Goal: Information Seeking & Learning: Learn about a topic

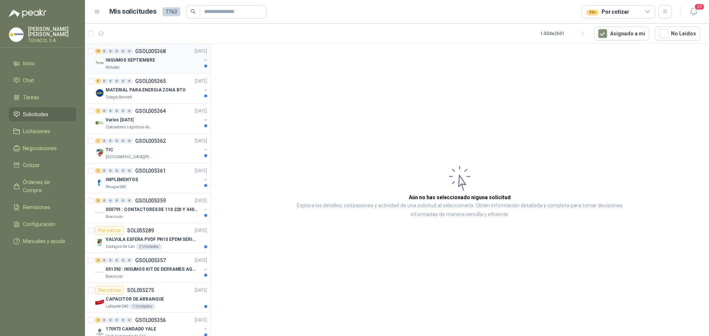
click at [152, 64] on div "INSUMOS SEPTIEMBRE" at bounding box center [154, 60] width 96 height 9
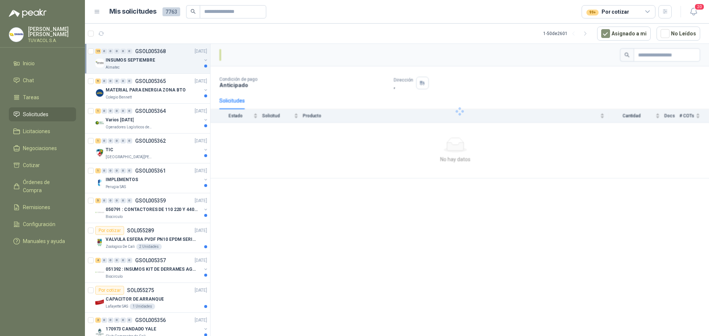
click at [172, 63] on div "INSUMOS SEPTIEMBRE" at bounding box center [154, 60] width 96 height 9
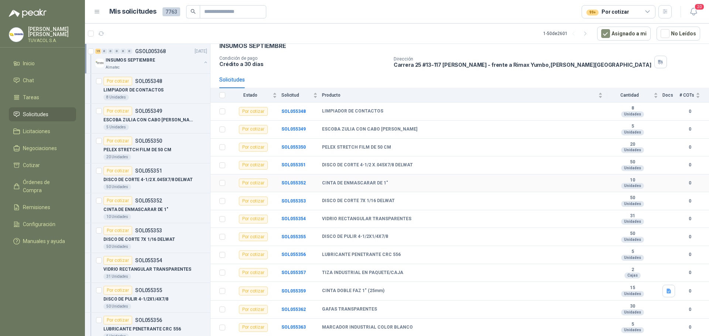
scroll to position [74, 0]
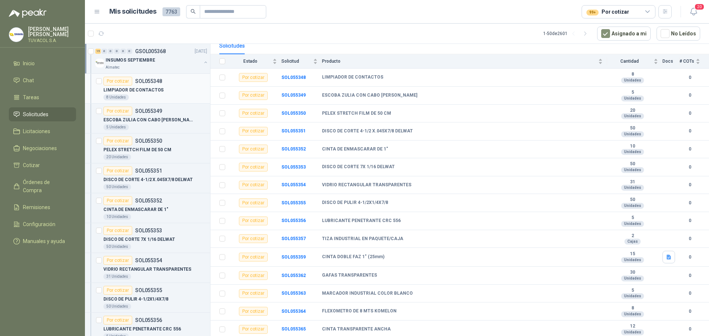
click at [163, 81] on div "Por cotizar SOL055348" at bounding box center [155, 81] width 104 height 9
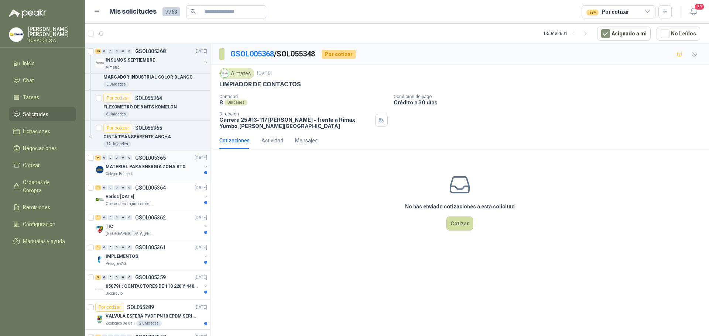
scroll to position [406, 0]
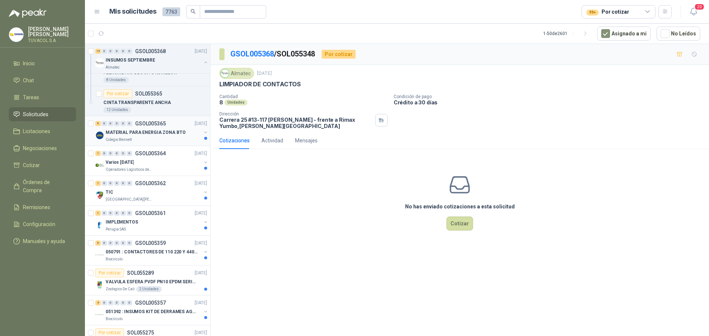
click at [160, 128] on div "9 0 0 0 0 0 GSOL005365 [DATE]" at bounding box center [151, 123] width 113 height 9
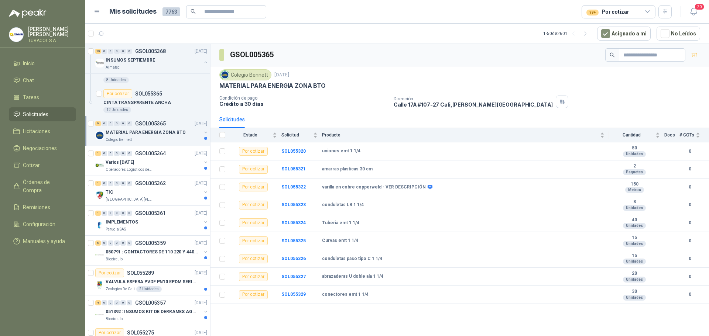
scroll to position [517, 0]
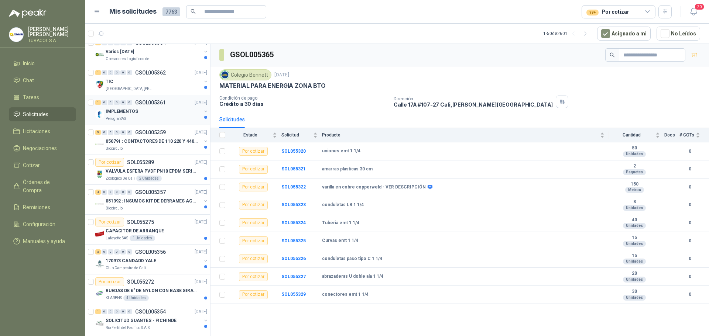
click at [173, 108] on div "IMPLEMENTOS" at bounding box center [154, 111] width 96 height 9
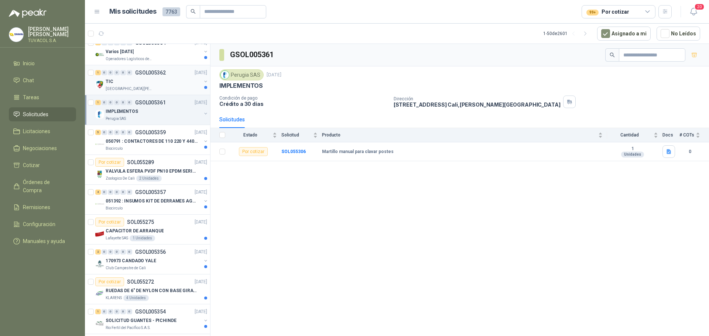
click at [169, 82] on div "TIC" at bounding box center [154, 81] width 96 height 9
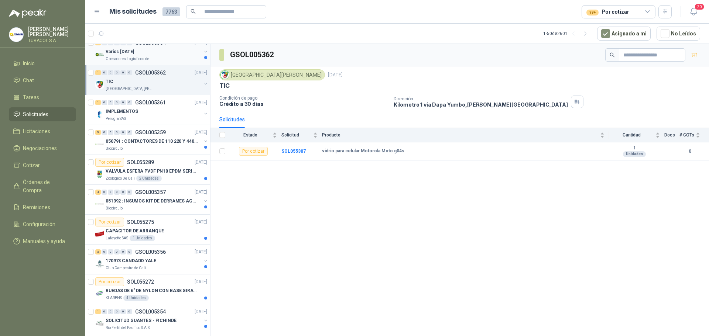
click at [164, 57] on div "Operadores Logísticos del Caribe" at bounding box center [154, 59] width 96 height 6
click at [155, 89] on div "[GEOGRAPHIC_DATA][PERSON_NAME]" at bounding box center [154, 89] width 96 height 6
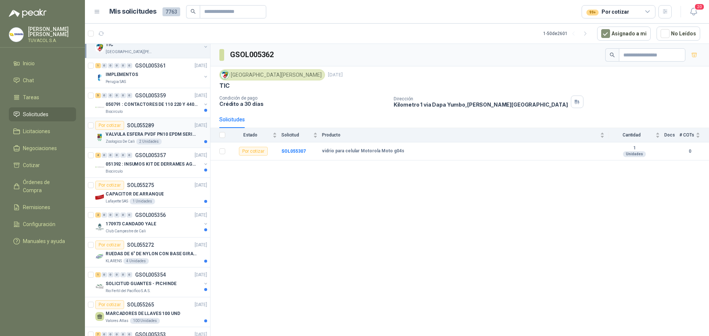
click at [147, 141] on div "2 Unidades" at bounding box center [148, 142] width 25 height 6
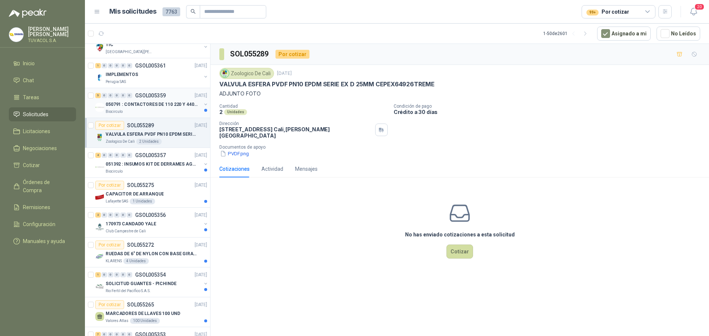
click at [147, 106] on p "050791 : CONTACTORES DE 110 220 Y 440 V" at bounding box center [152, 104] width 92 height 7
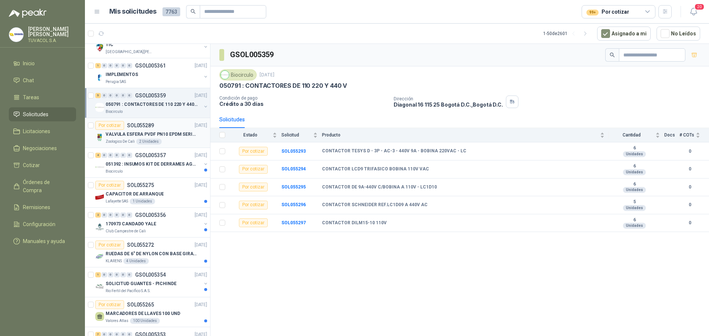
drag, startPoint x: 124, startPoint y: 136, endPoint x: 122, endPoint y: 139, distance: 3.9
click at [124, 136] on p "VALVULA ESFERA PVDF PN10 EPDM SERIE EX D 25MM CEPEX64926TREME" at bounding box center [152, 134] width 92 height 7
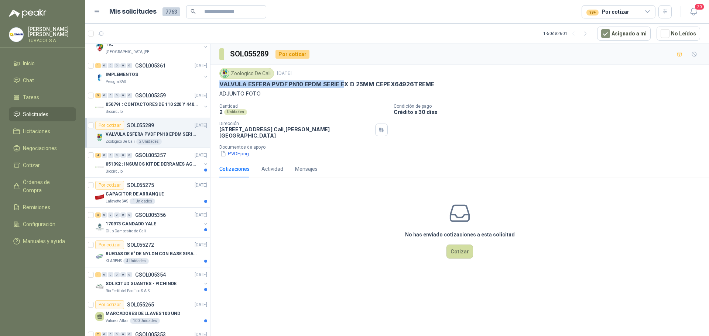
drag, startPoint x: 220, startPoint y: 83, endPoint x: 343, endPoint y: 84, distance: 123.0
click at [343, 84] on p "VALVULA ESFERA PVDF PN10 EPDM SERIE EX D 25MM CEPEX64926TREME" at bounding box center [326, 85] width 215 height 8
click at [243, 92] on p "ADJUNTO FOTO" at bounding box center [459, 94] width 481 height 8
click at [242, 151] on button "PVDF.png" at bounding box center [234, 154] width 30 height 8
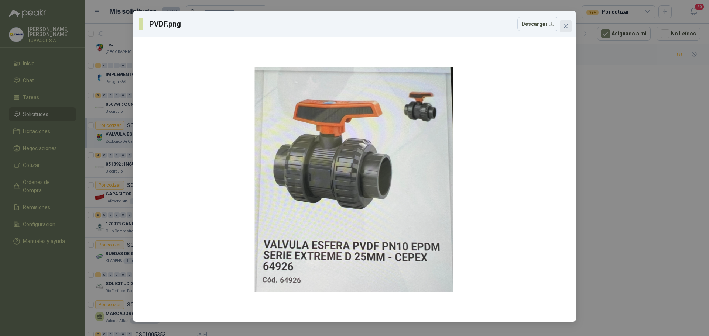
click at [568, 25] on icon "close" at bounding box center [566, 26] width 6 height 6
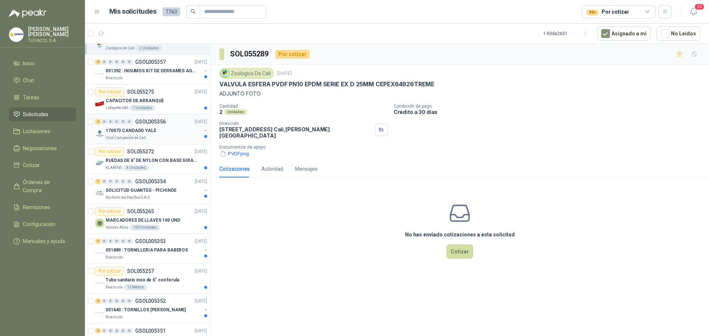
scroll to position [665, 0]
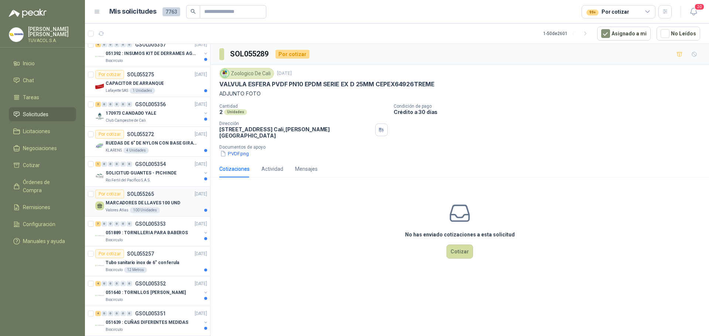
click at [161, 207] on div "MARCADORES DE LLAVES 100 UND" at bounding box center [157, 203] width 102 height 9
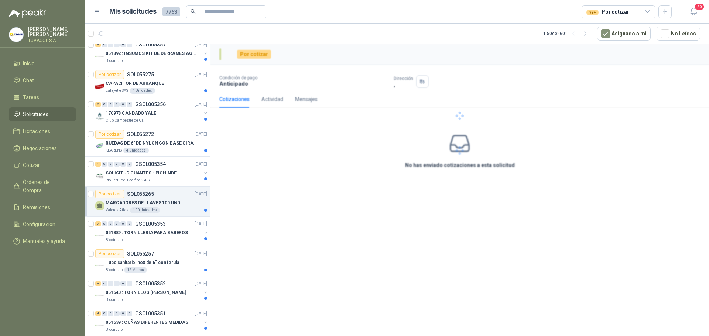
scroll to position [739, 0]
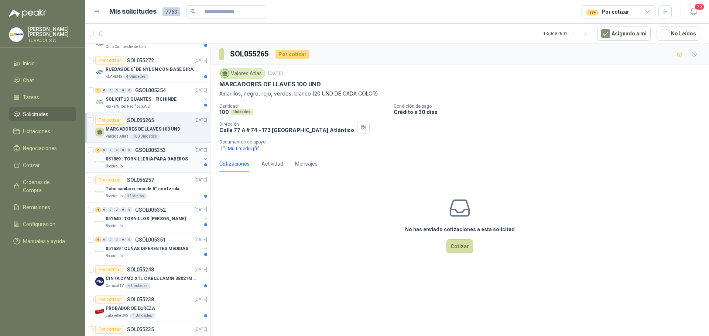
click at [162, 156] on p "051889 : TORNILLERIA PARA BABEROS" at bounding box center [147, 159] width 82 height 7
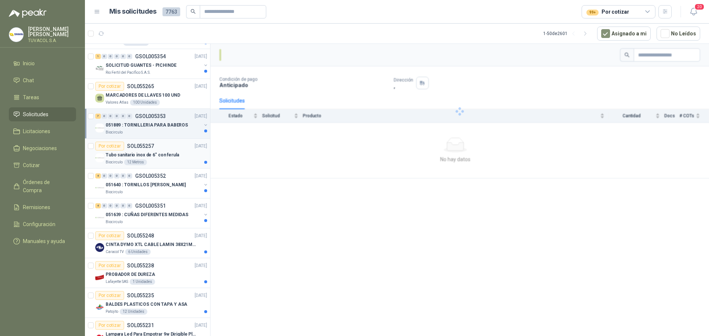
scroll to position [813, 0]
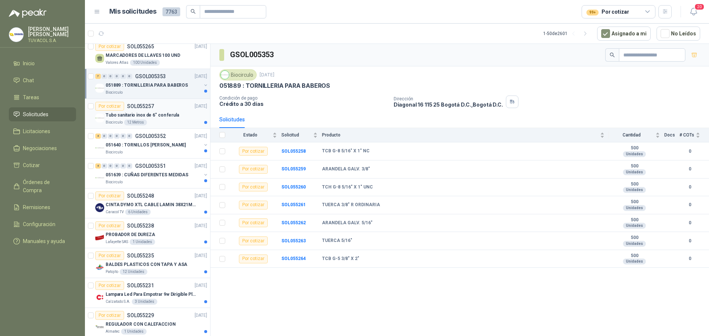
click at [154, 120] on div "Biocirculo 12 Metros" at bounding box center [157, 123] width 102 height 6
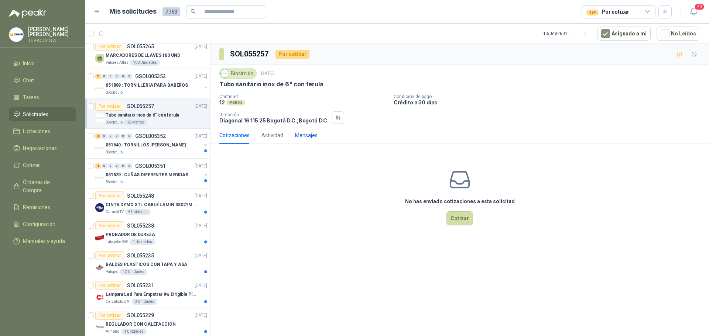
click at [315, 136] on div "Mensajes" at bounding box center [306, 135] width 23 height 8
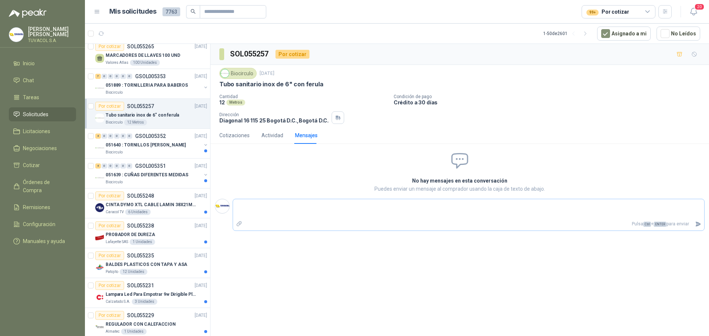
click at [365, 213] on textarea at bounding box center [468, 209] width 471 height 17
type textarea "*"
type textarea "**"
type textarea "***"
type textarea "****"
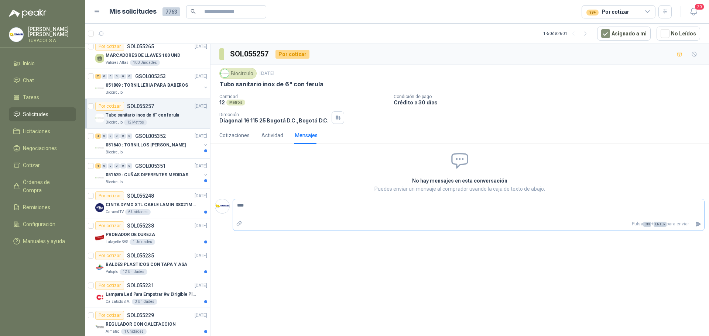
type textarea "*****"
type textarea "******"
type textarea "********"
type textarea "*********"
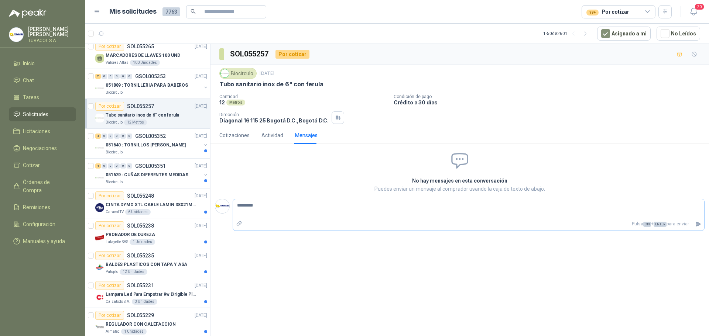
type textarea "**********"
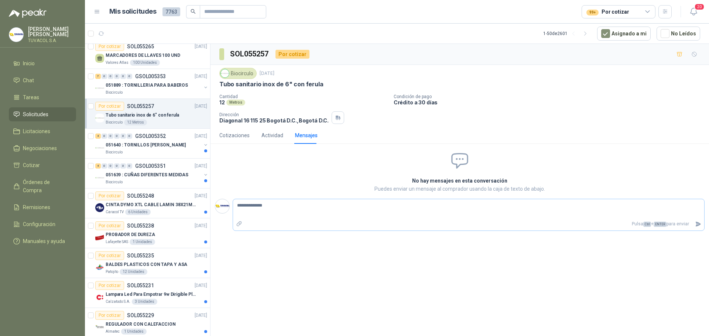
type textarea "**********"
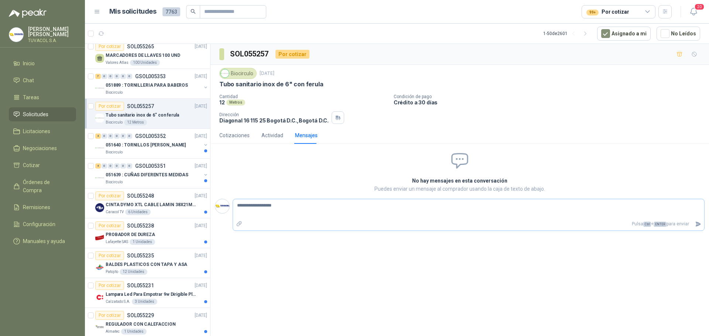
type textarea "**********"
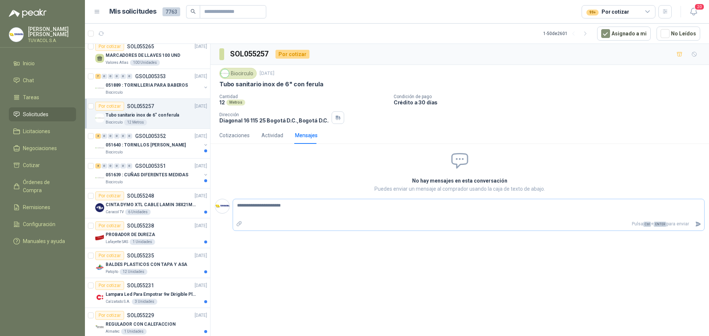
type textarea "**********"
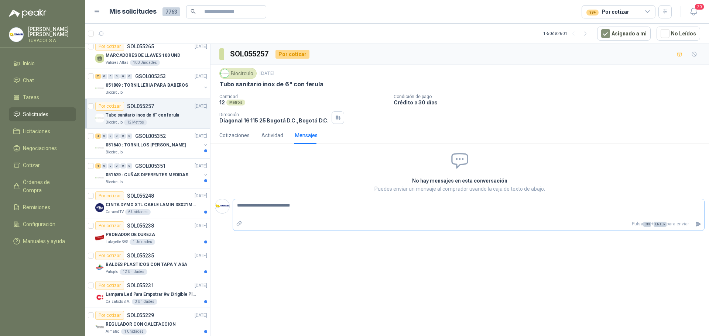
type textarea "**********"
click at [698, 225] on icon "Enviar" at bounding box center [698, 224] width 5 height 5
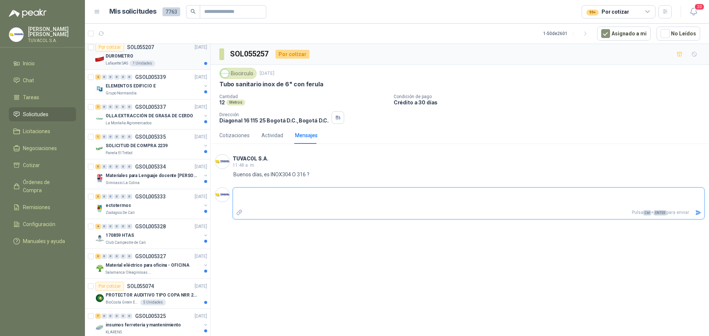
scroll to position [1182, 0]
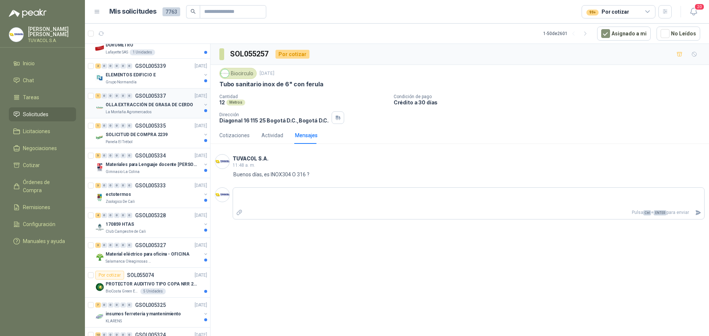
click at [163, 109] on div "OLLA EXTRACCIÓN DE GRASA DE CERDO" at bounding box center [154, 104] width 96 height 9
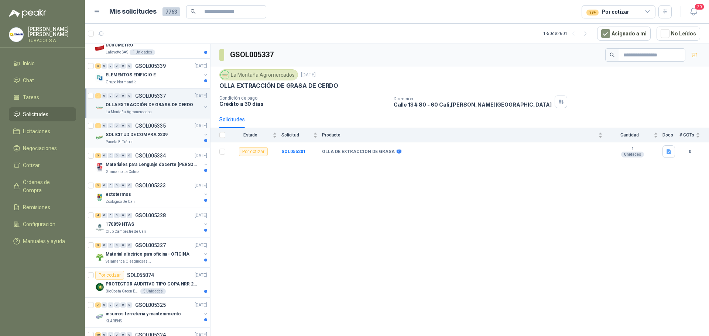
click at [173, 132] on div "SOLICITUD DE COMPRA 2239" at bounding box center [154, 134] width 96 height 9
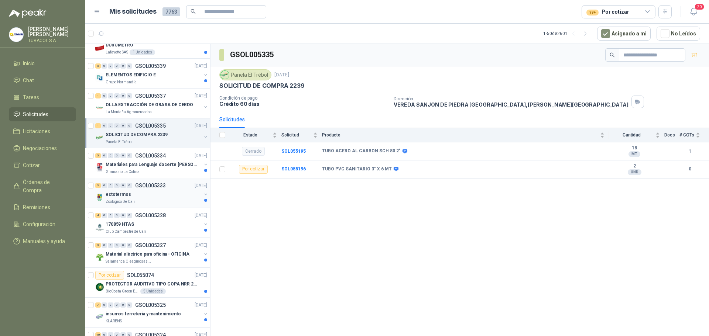
click at [155, 193] on div "ectotermos" at bounding box center [154, 194] width 96 height 9
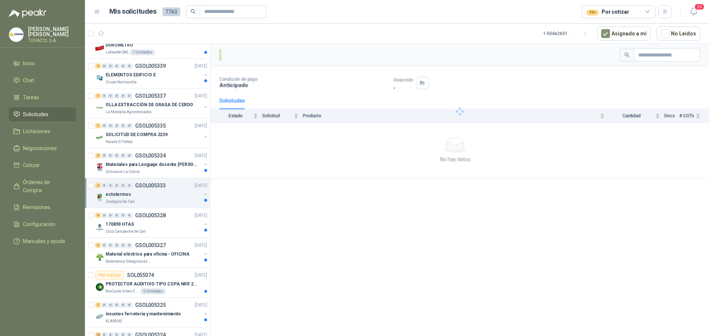
scroll to position [1256, 0]
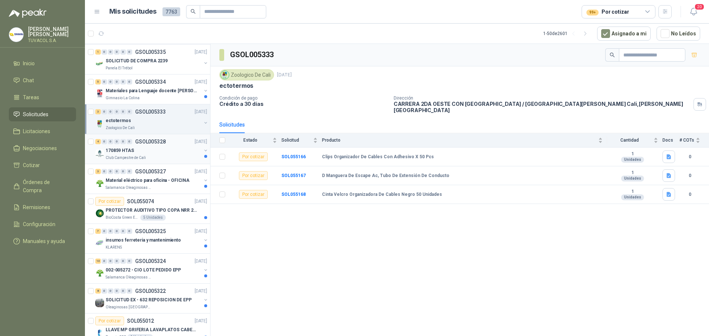
click at [178, 151] on div "170859 HTAS" at bounding box center [154, 150] width 96 height 9
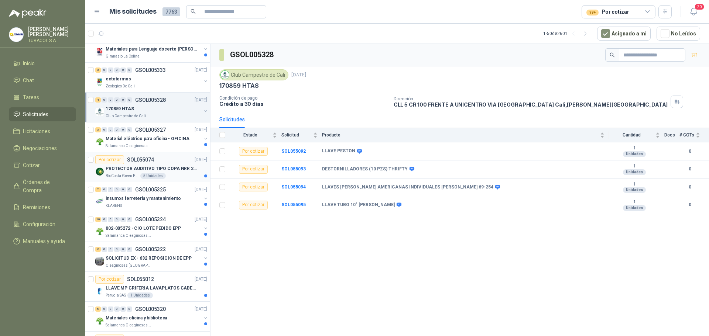
scroll to position [1330, 0]
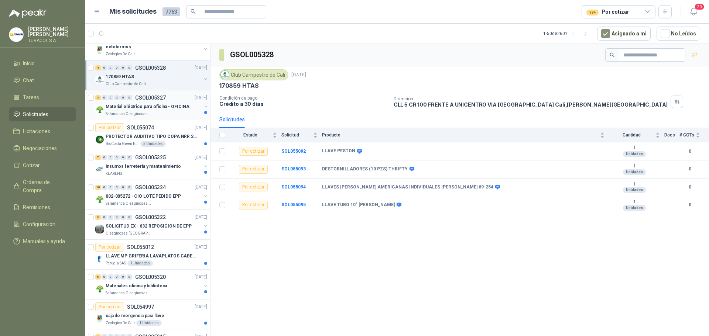
click at [148, 105] on p "Material eléctrico para oficina - OFICINA" at bounding box center [148, 106] width 84 height 7
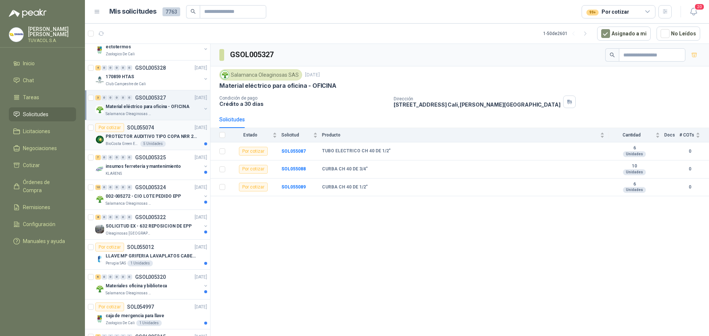
click at [171, 139] on p "PROTECTOR AUDITIVO TIPO COPA NRR 23dB" at bounding box center [152, 136] width 92 height 7
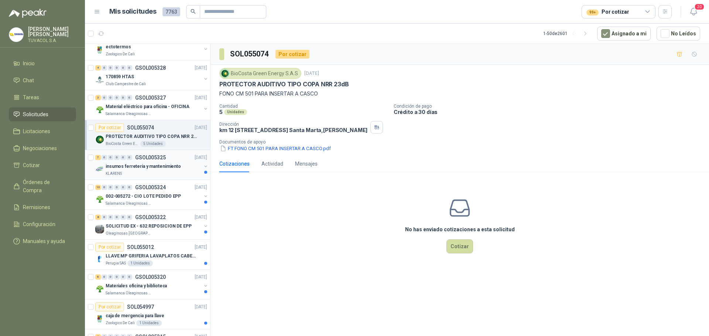
click at [171, 174] on div "KLARENS" at bounding box center [154, 174] width 96 height 6
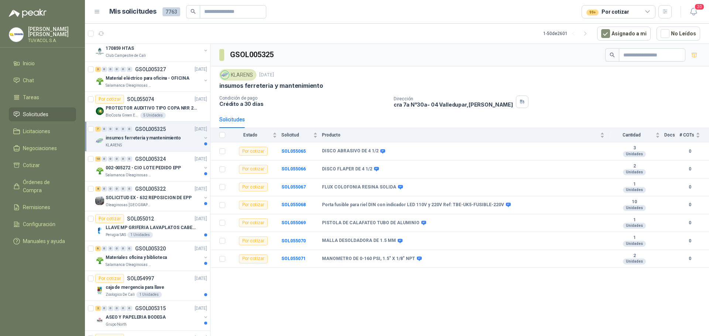
scroll to position [1367, 0]
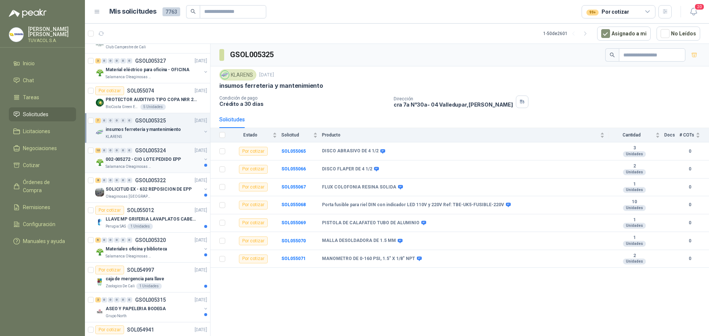
click at [167, 158] on p "002-005272 - CIO LOTE PEDIDO EPP" at bounding box center [143, 159] width 75 height 7
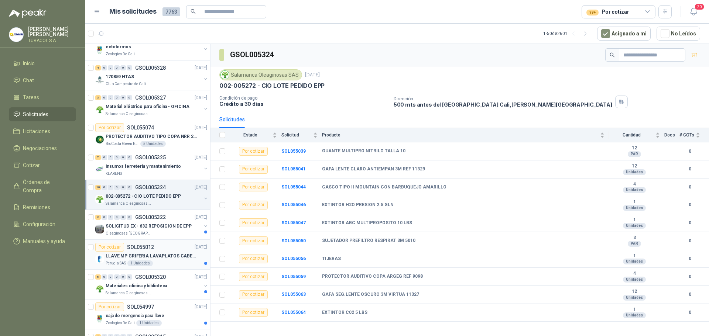
scroll to position [1404, 0]
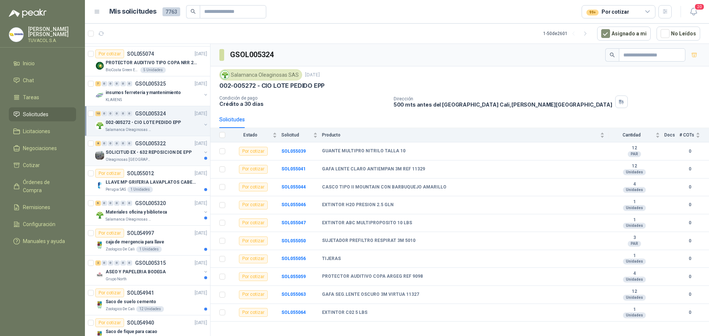
click at [147, 147] on div "8 0 0 0 0 0 GSOL005322 [DATE]" at bounding box center [151, 143] width 113 height 9
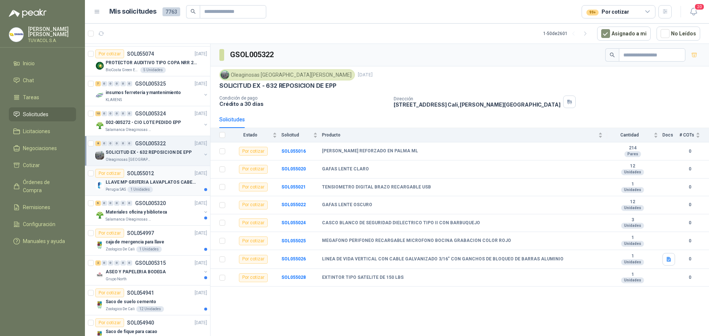
click at [163, 180] on p "LLAVE MP GRIFERIA LAVAPLATOS CABEZA EXTRAIBLE" at bounding box center [152, 182] width 92 height 7
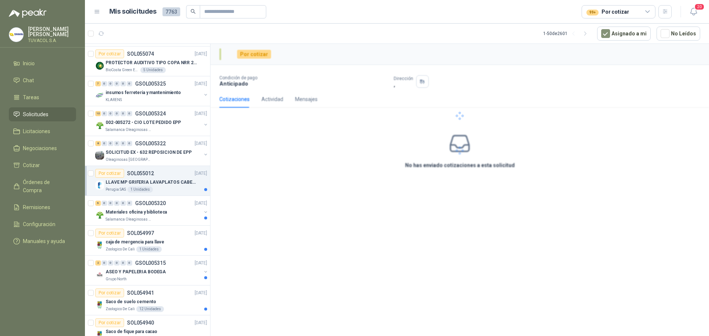
scroll to position [1477, 0]
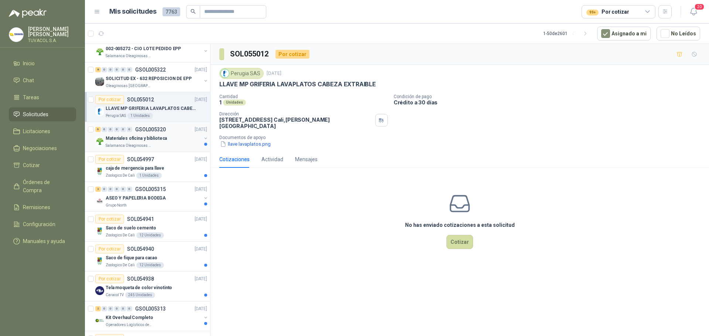
click at [166, 142] on div "Materiales oficina y biblioteca" at bounding box center [154, 138] width 96 height 9
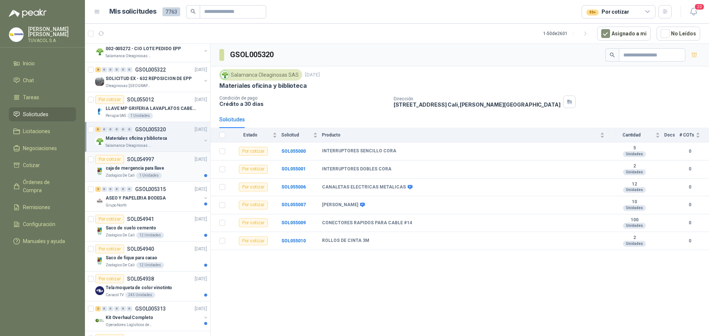
click at [169, 176] on div "Zoologico De Cali 1 Unidades" at bounding box center [157, 176] width 102 height 6
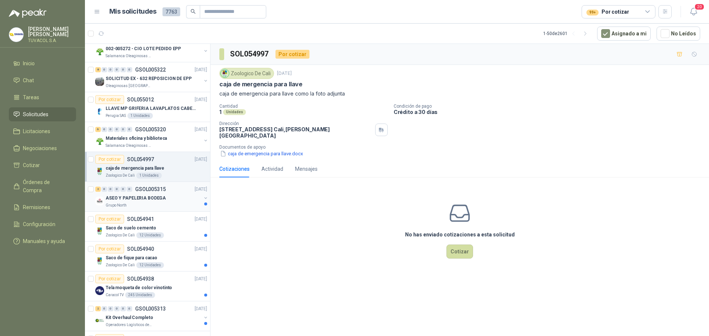
click at [178, 197] on div "ASEO Y PAPELERIA BODEGA" at bounding box center [154, 198] width 96 height 9
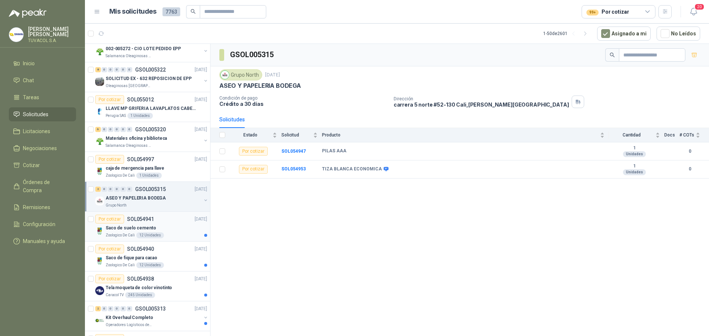
click at [148, 235] on div "12 Unidades" at bounding box center [150, 236] width 28 height 6
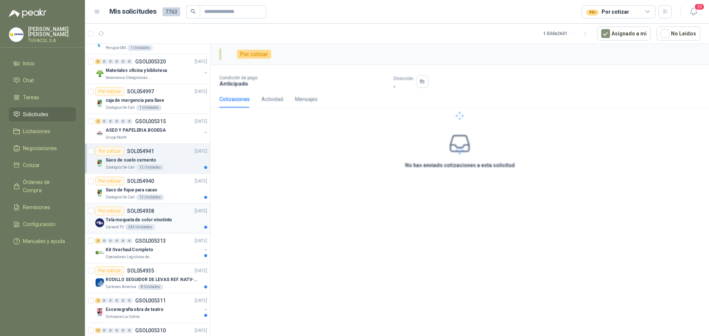
scroll to position [1551, 0]
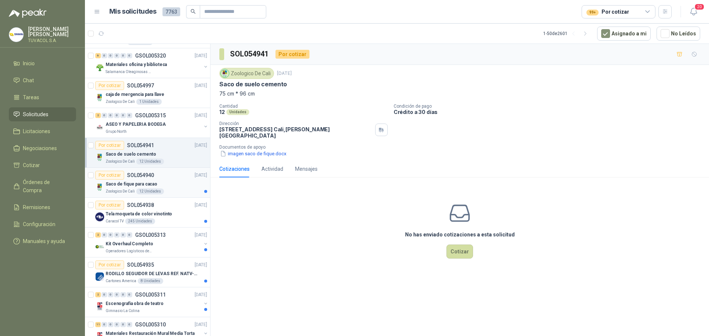
click at [174, 176] on div "Por cotizar SOL054940 [DATE]" at bounding box center [151, 175] width 112 height 9
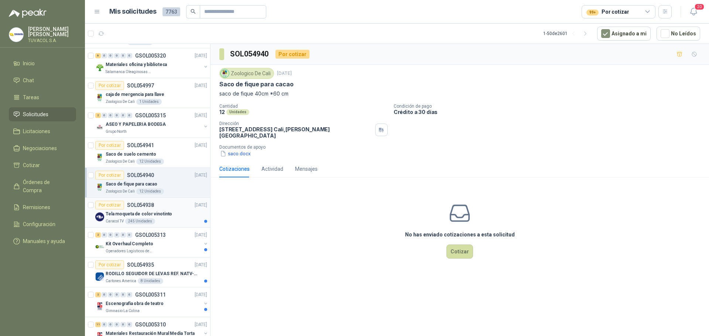
click at [170, 224] on div "Caracol TV 245 Unidades" at bounding box center [157, 222] width 102 height 6
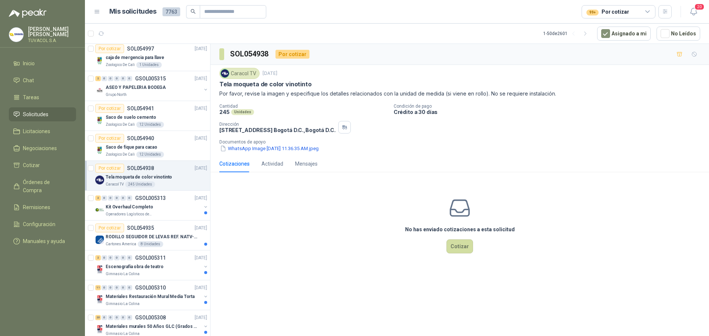
scroll to position [1625, 0]
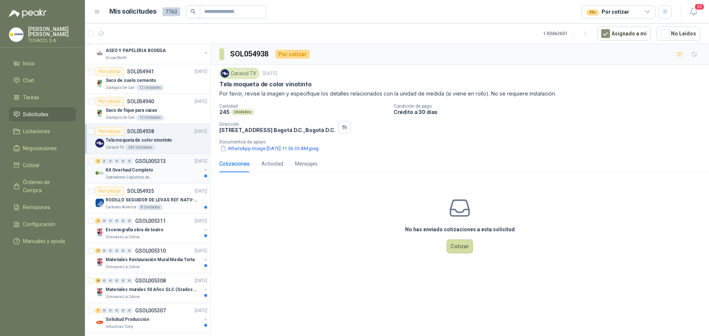
click at [170, 167] on div "Kit Overhaul Completo" at bounding box center [154, 170] width 96 height 9
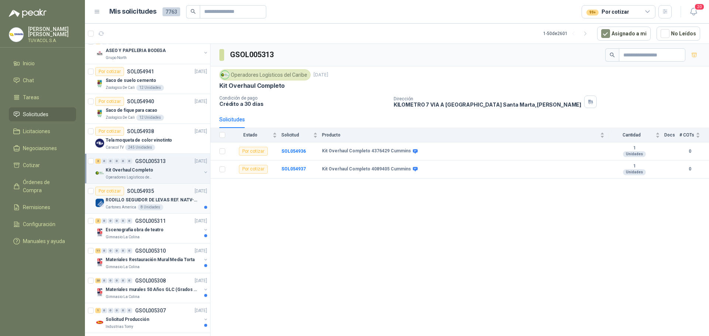
click at [170, 194] on div "Por cotizar SOL054935 [DATE]" at bounding box center [151, 191] width 112 height 9
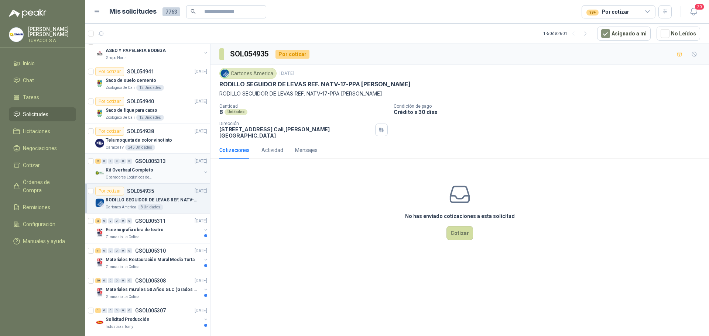
scroll to position [1666, 0]
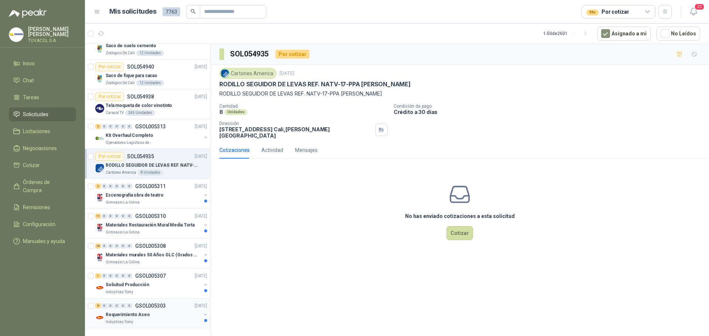
click at [155, 311] on div "Requerimiento Aseo" at bounding box center [154, 315] width 96 height 9
click at [155, 283] on div "Solicitud Producción" at bounding box center [154, 285] width 96 height 9
click at [161, 260] on div "Gimnasio La Colina" at bounding box center [154, 263] width 96 height 6
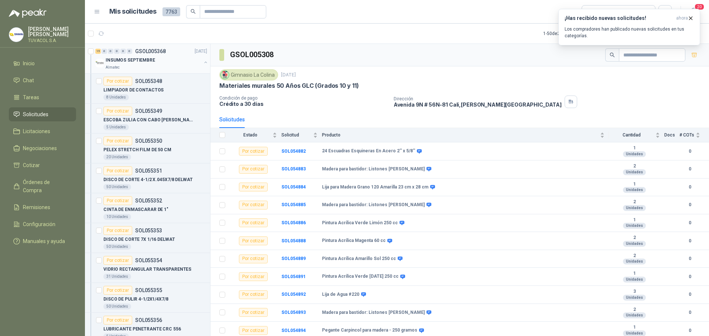
click at [131, 61] on p "INSUMOS SEPTIEMBRE" at bounding box center [130, 60] width 49 height 7
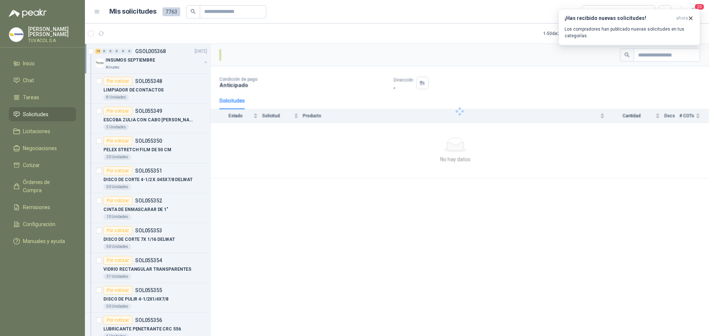
click at [203, 61] on button "button" at bounding box center [206, 62] width 6 height 6
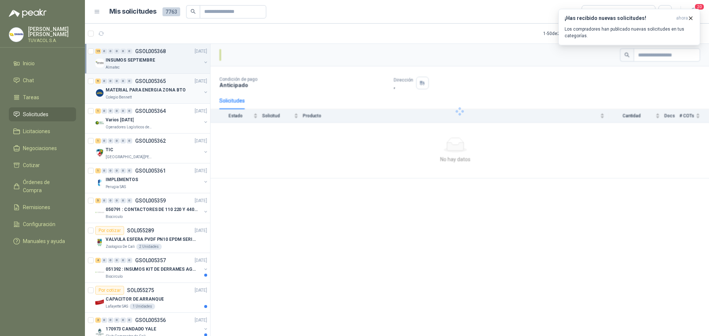
click at [158, 93] on p "MATERIAL PARA ENERGIA ZONA BTO" at bounding box center [146, 90] width 80 height 7
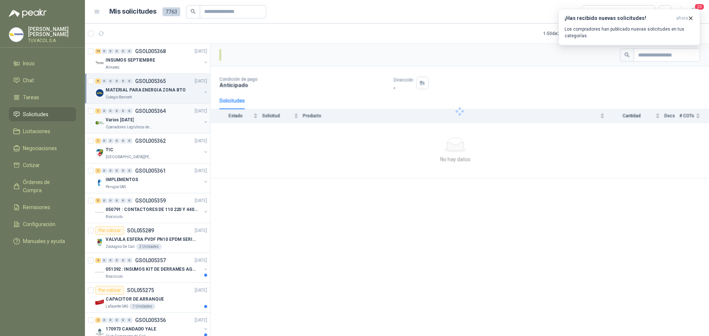
click at [161, 124] on div "Operadores Logísticos del Caribe" at bounding box center [154, 127] width 96 height 6
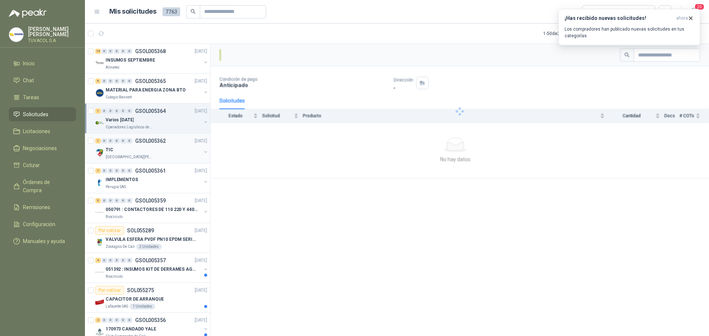
click at [167, 147] on div "TIC" at bounding box center [154, 150] width 96 height 9
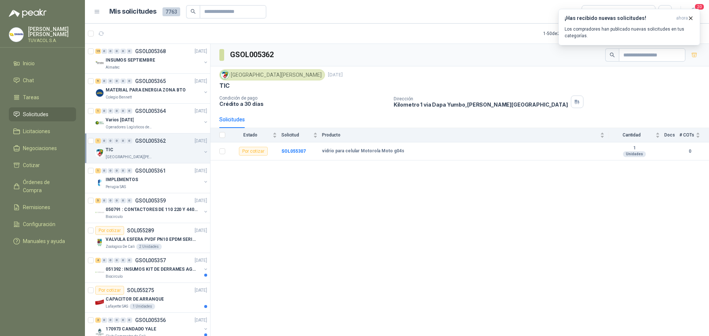
scroll to position [37, 0]
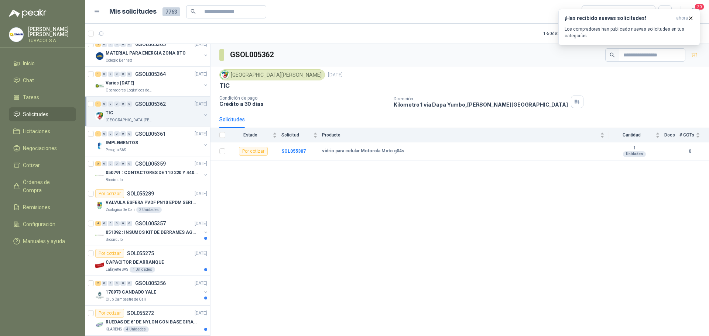
click at [167, 147] on div "Perugia SAS" at bounding box center [154, 150] width 96 height 6
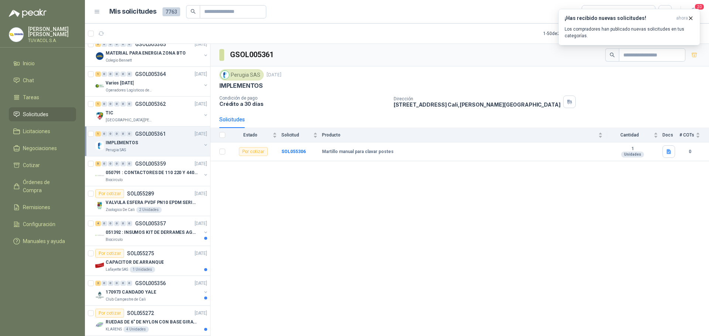
click at [162, 146] on div "IMPLEMENTOS" at bounding box center [154, 143] width 96 height 9
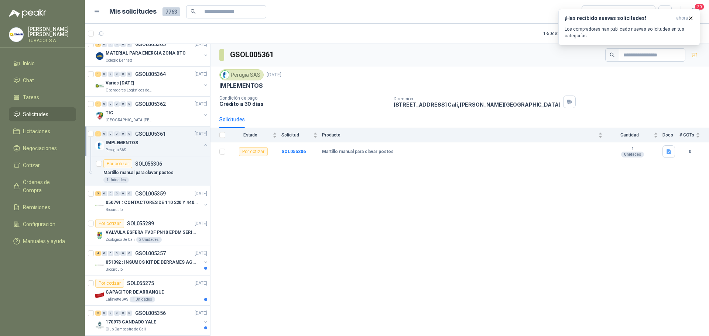
click at [171, 150] on div "Perugia SAS" at bounding box center [154, 150] width 96 height 6
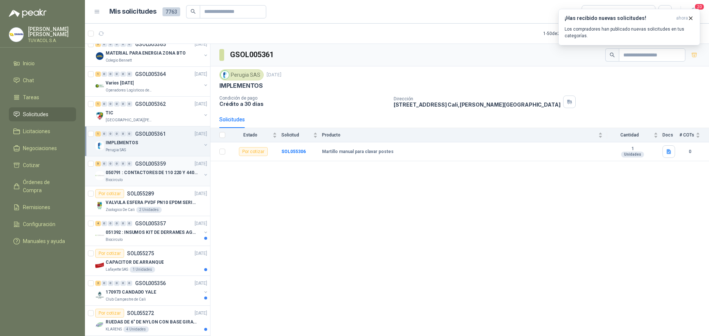
click at [175, 170] on p "050791 : CONTACTORES DE 110 220 Y 440 V" at bounding box center [152, 173] width 92 height 7
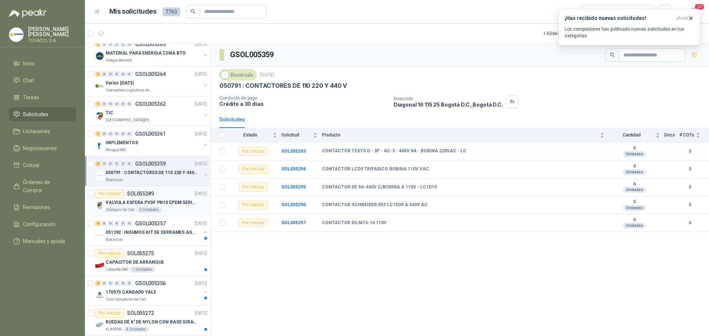
click at [155, 202] on p "VALVULA ESFERA PVDF PN10 EPDM SERIE EX D 25MM CEPEX64926TREME" at bounding box center [152, 202] width 92 height 7
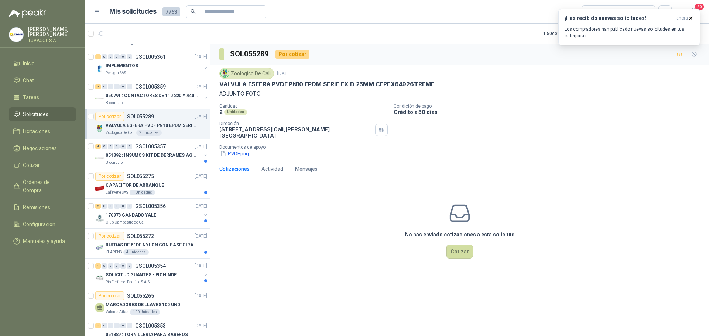
scroll to position [185, 0]
